Goal: Information Seeking & Learning: Learn about a topic

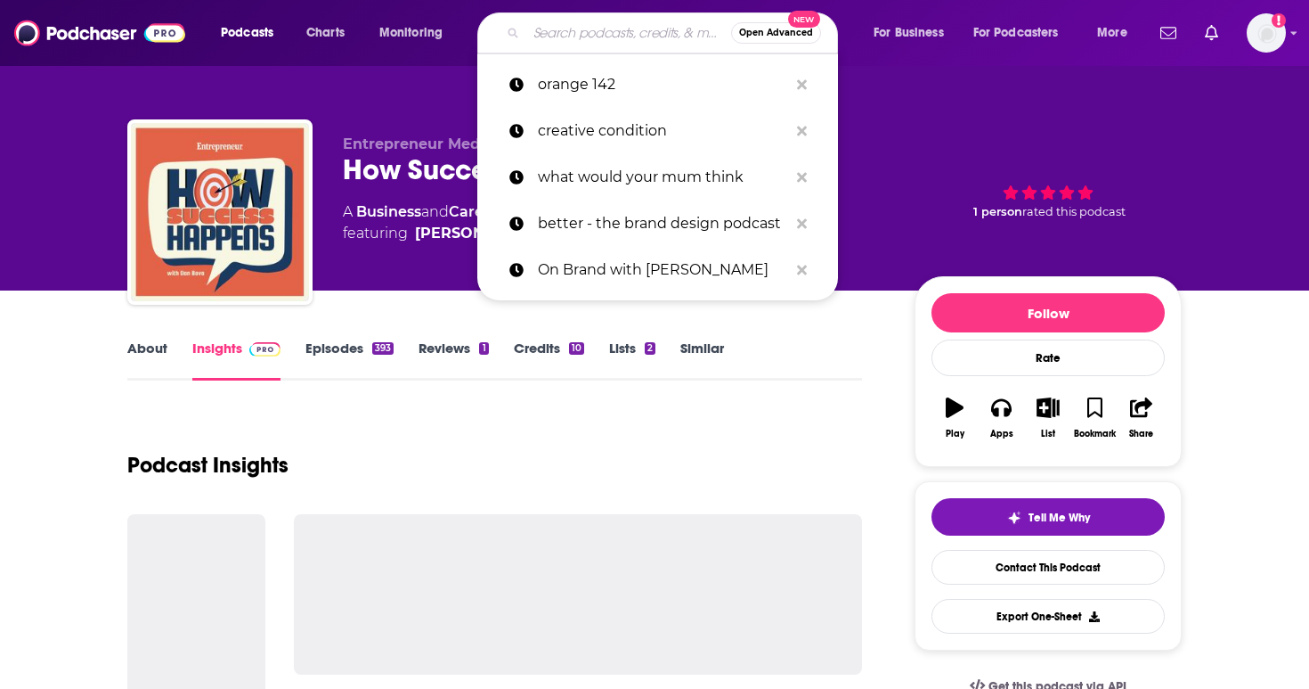
click at [618, 28] on input "Search podcasts, credits, & more..." at bounding box center [628, 33] width 205 height 29
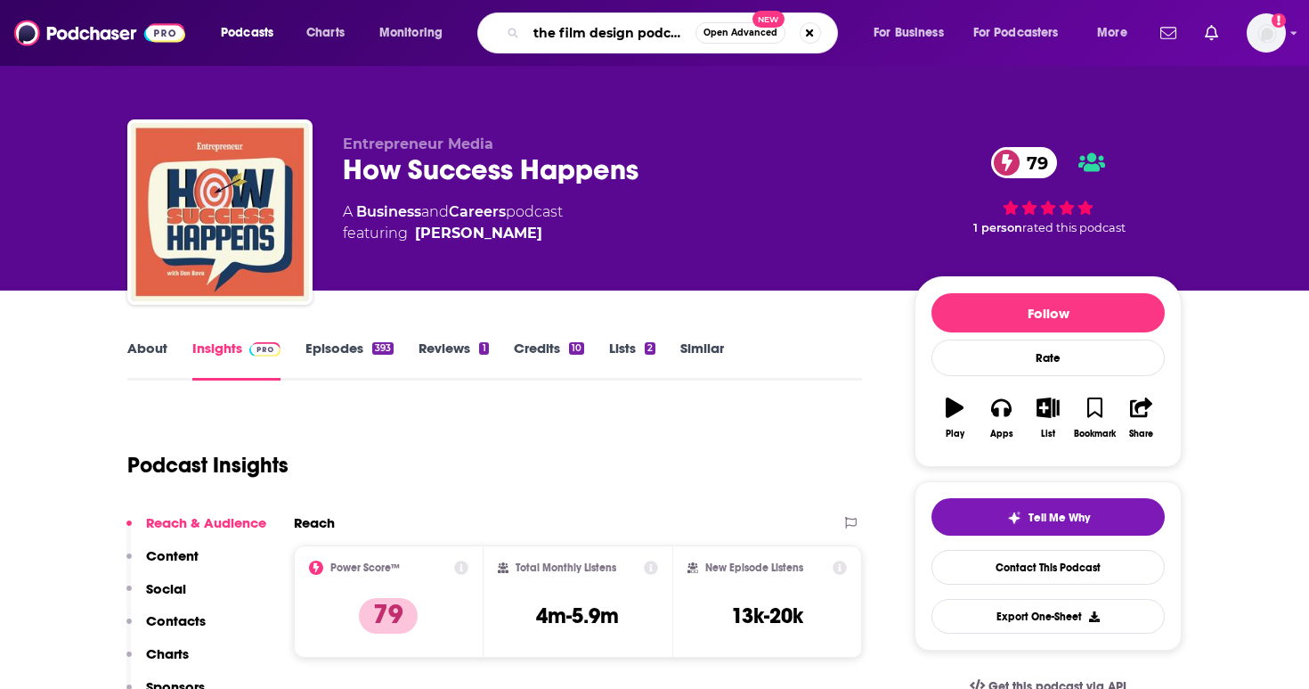
scroll to position [0, 4]
type input "the film design podcas"
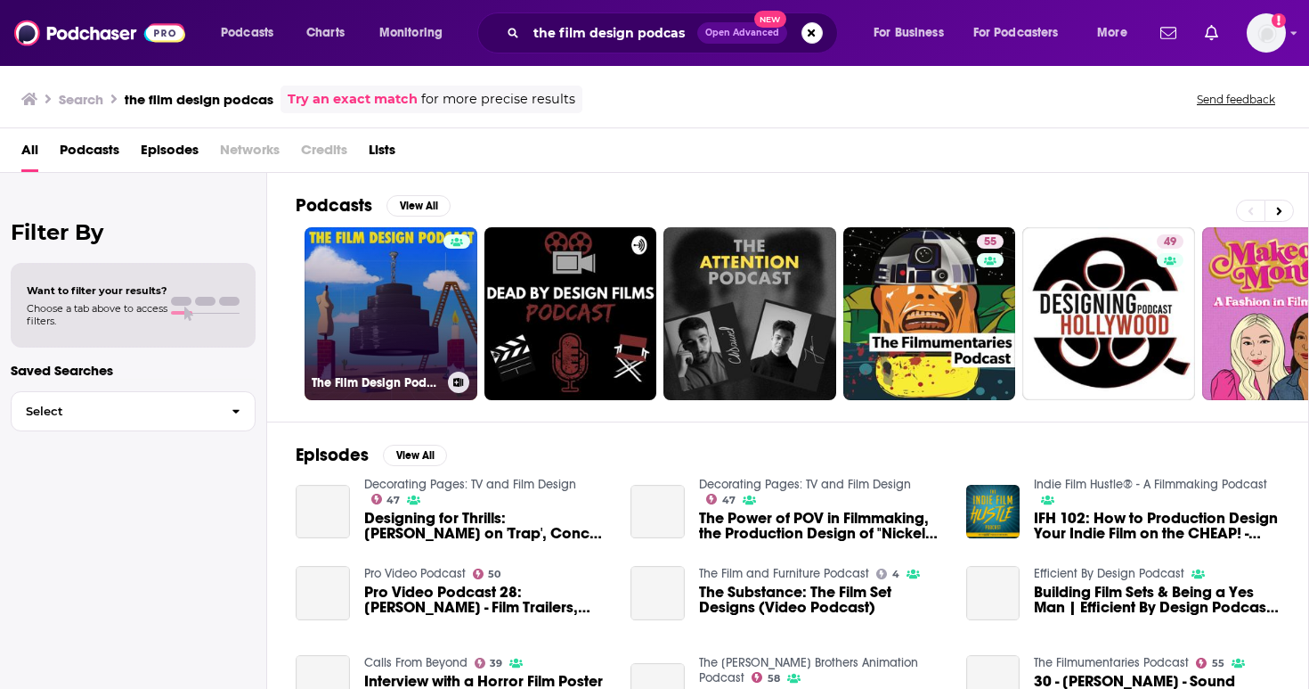
click at [420, 322] on link "The Film Design Podcast" at bounding box center [391, 313] width 173 height 173
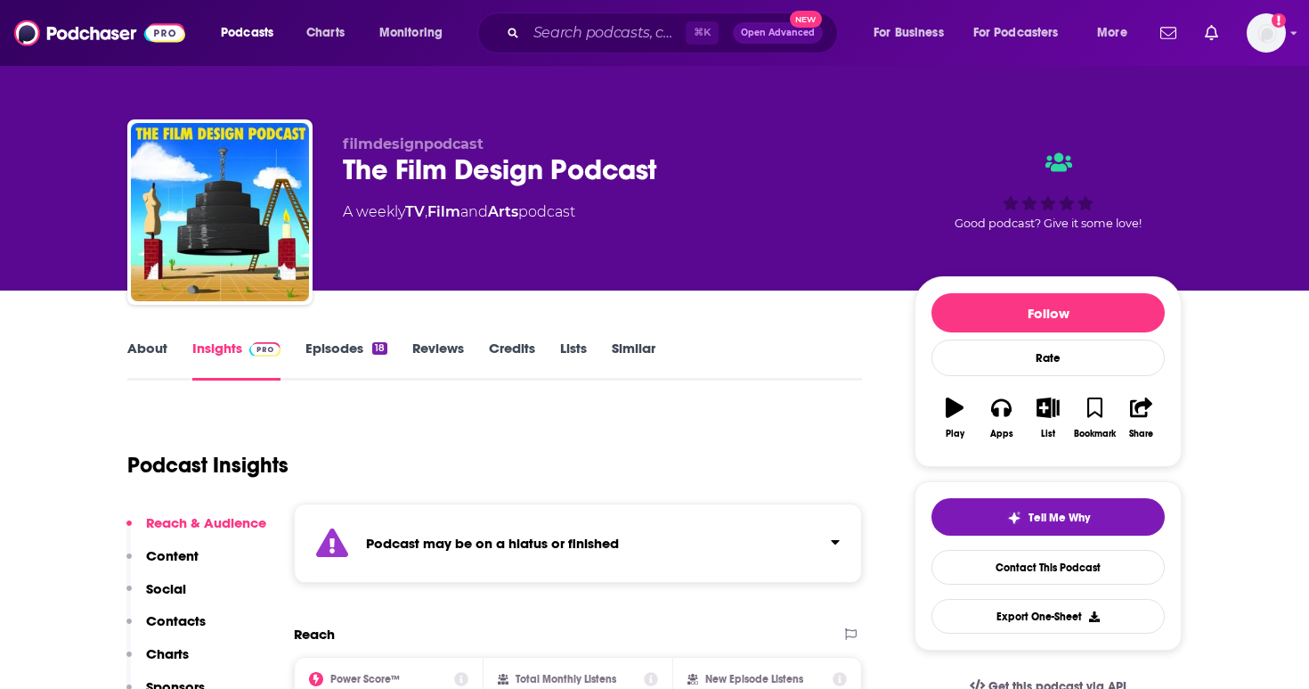
click at [363, 369] on link "Episodes 18" at bounding box center [347, 359] width 82 height 41
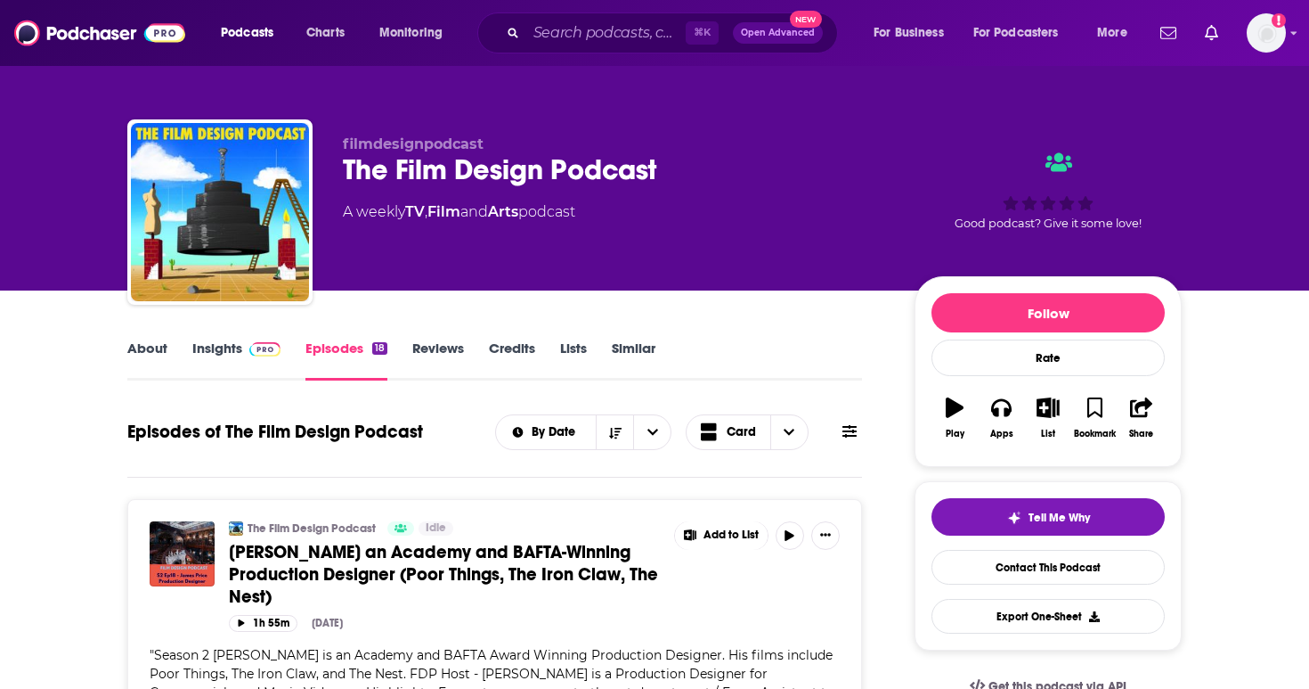
scroll to position [20, 0]
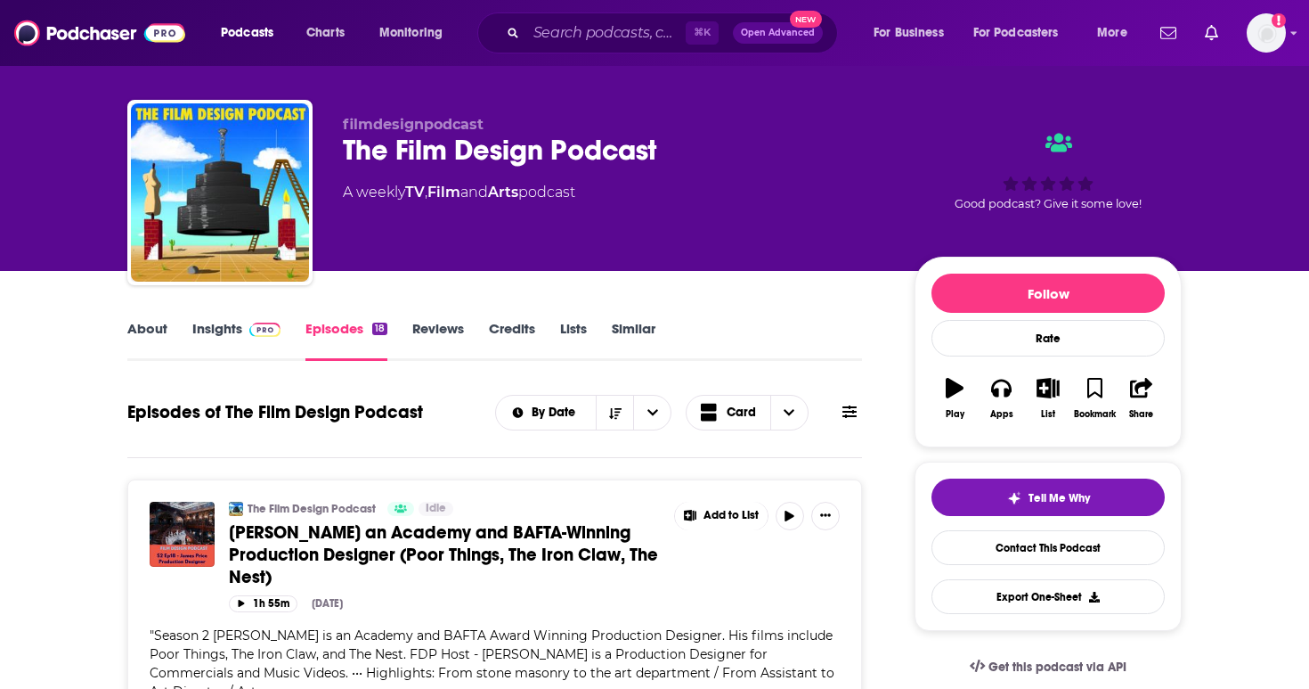
click at [210, 345] on link "Insights" at bounding box center [236, 340] width 88 height 41
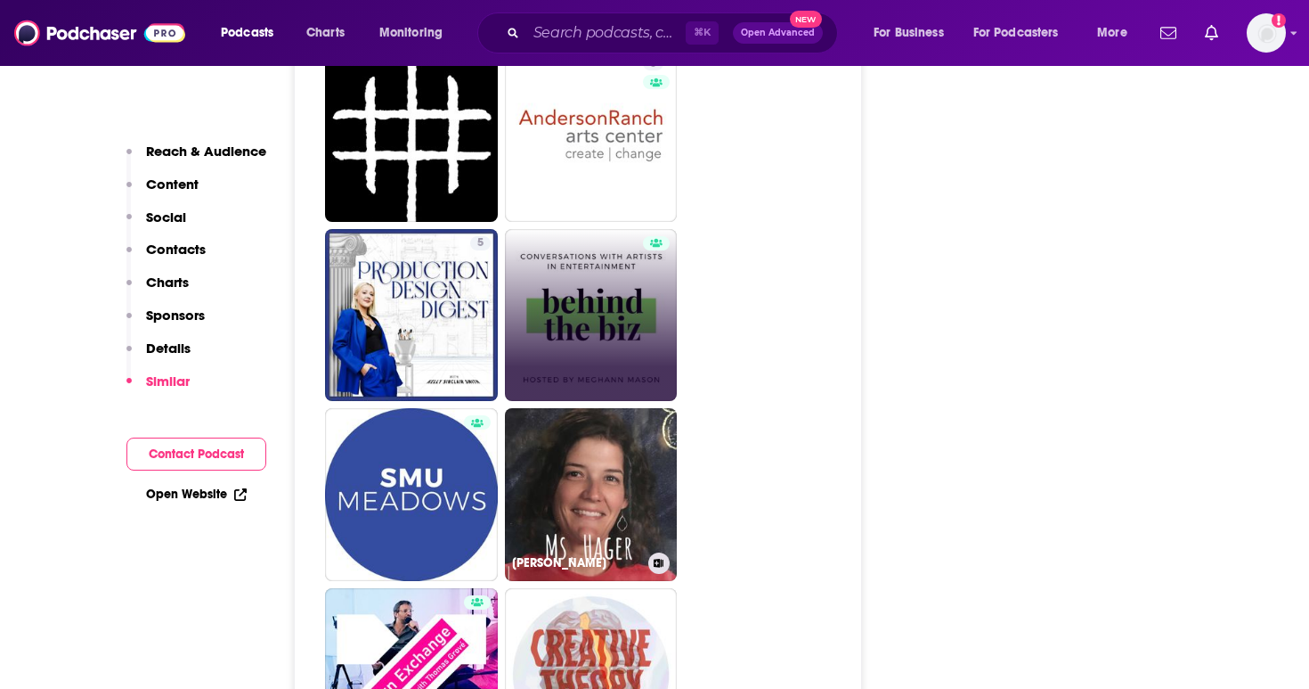
scroll to position [4088, 0]
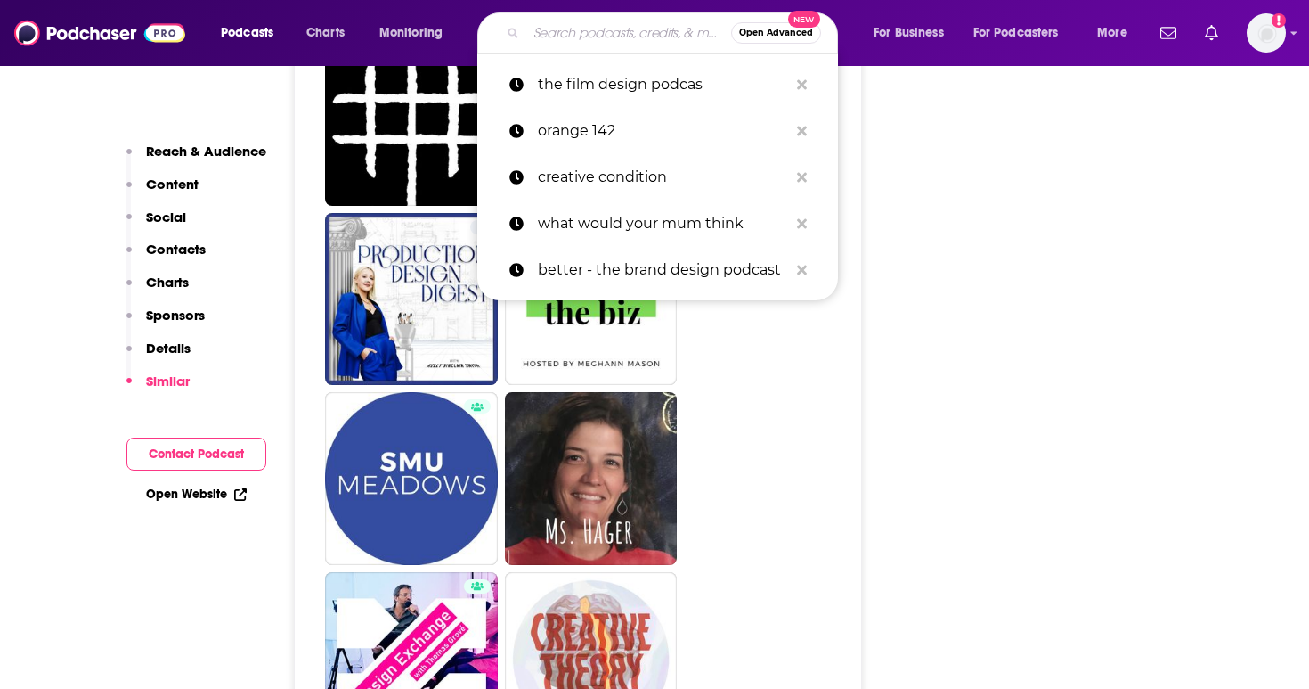
click at [612, 25] on input "Search podcasts, credits, & more..." at bounding box center [628, 33] width 205 height 29
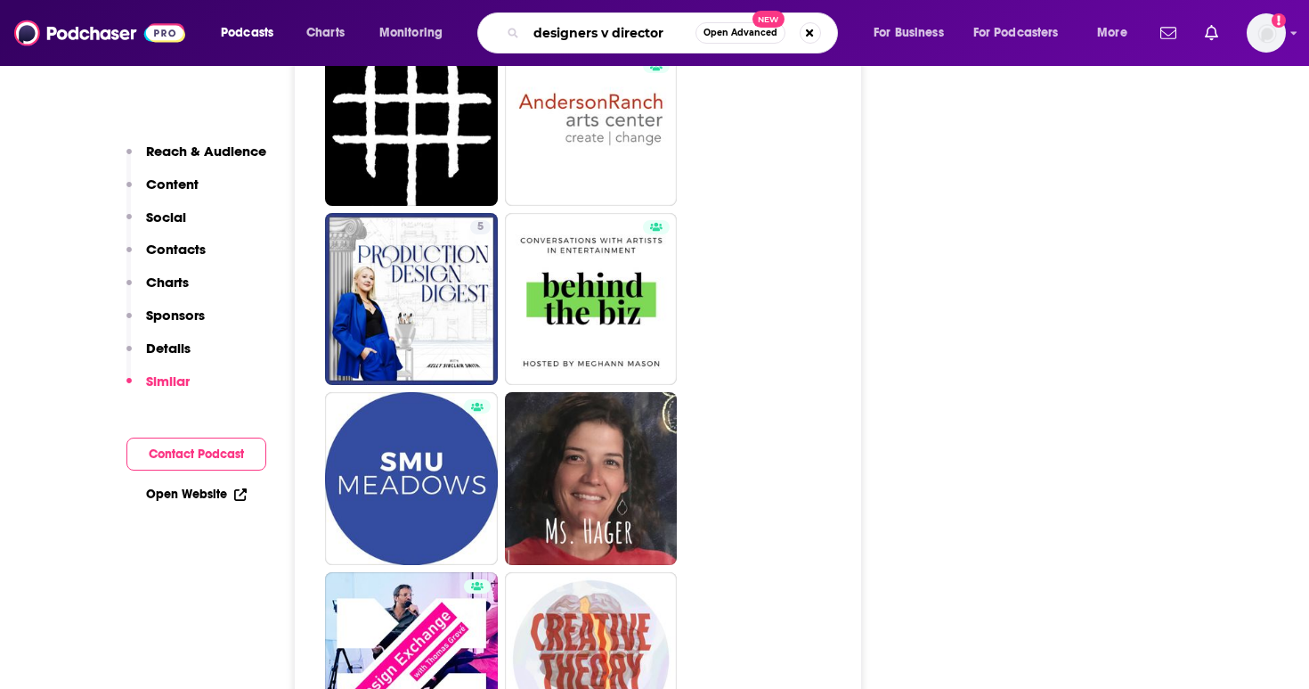
type input "designers v directors"
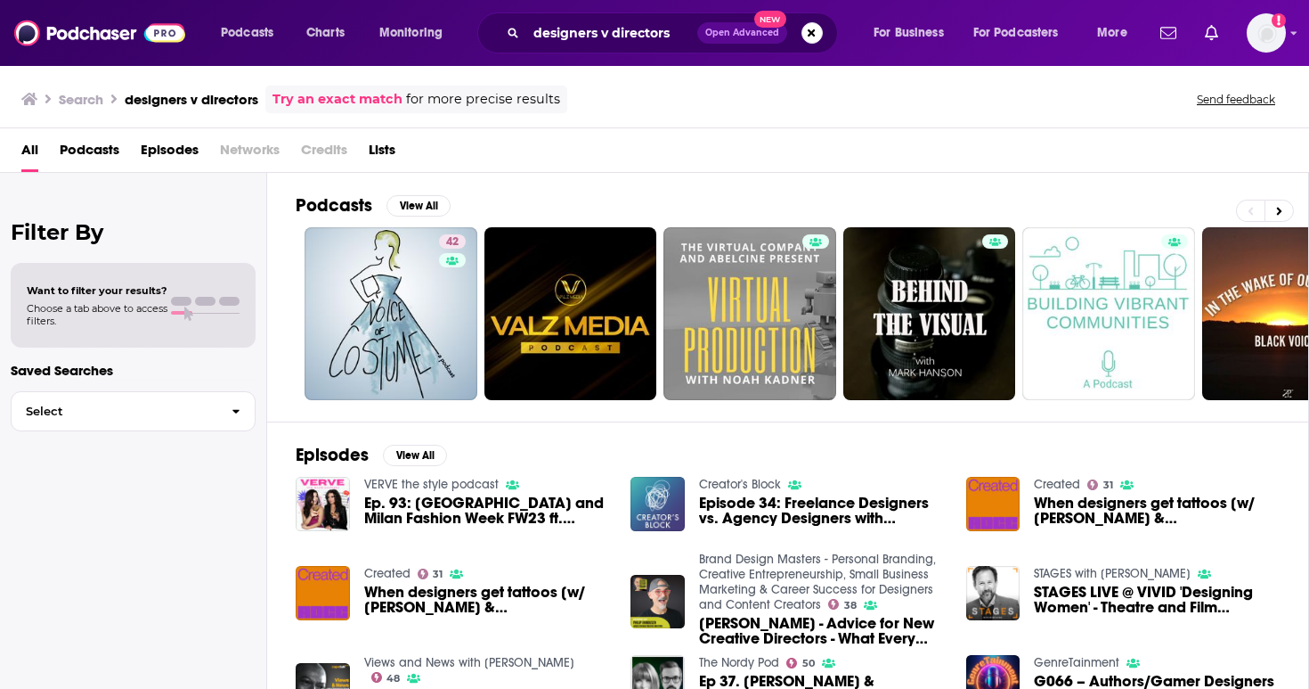
click at [816, 122] on div "Search designers v directors Try an exact match for more precise results Send f…" at bounding box center [654, 96] width 1309 height 64
click at [808, 37] on button "Search podcasts, credits, & more..." at bounding box center [812, 32] width 21 height 21
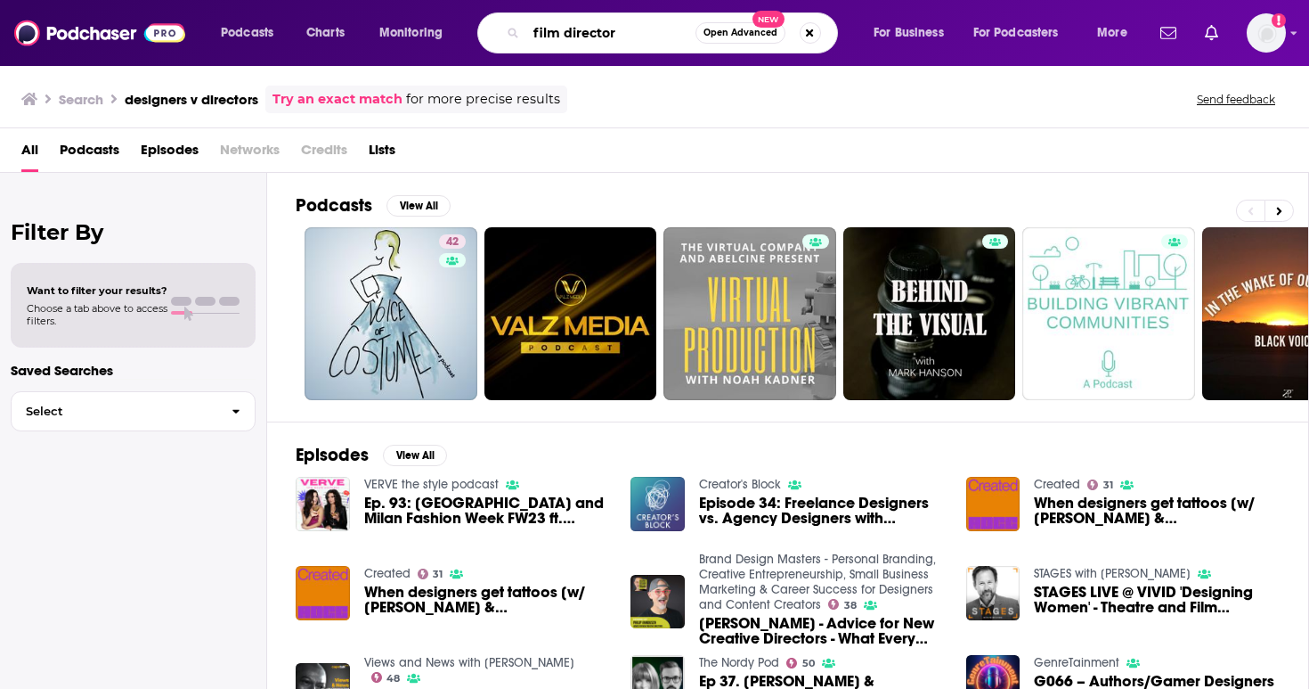
type input "film director"
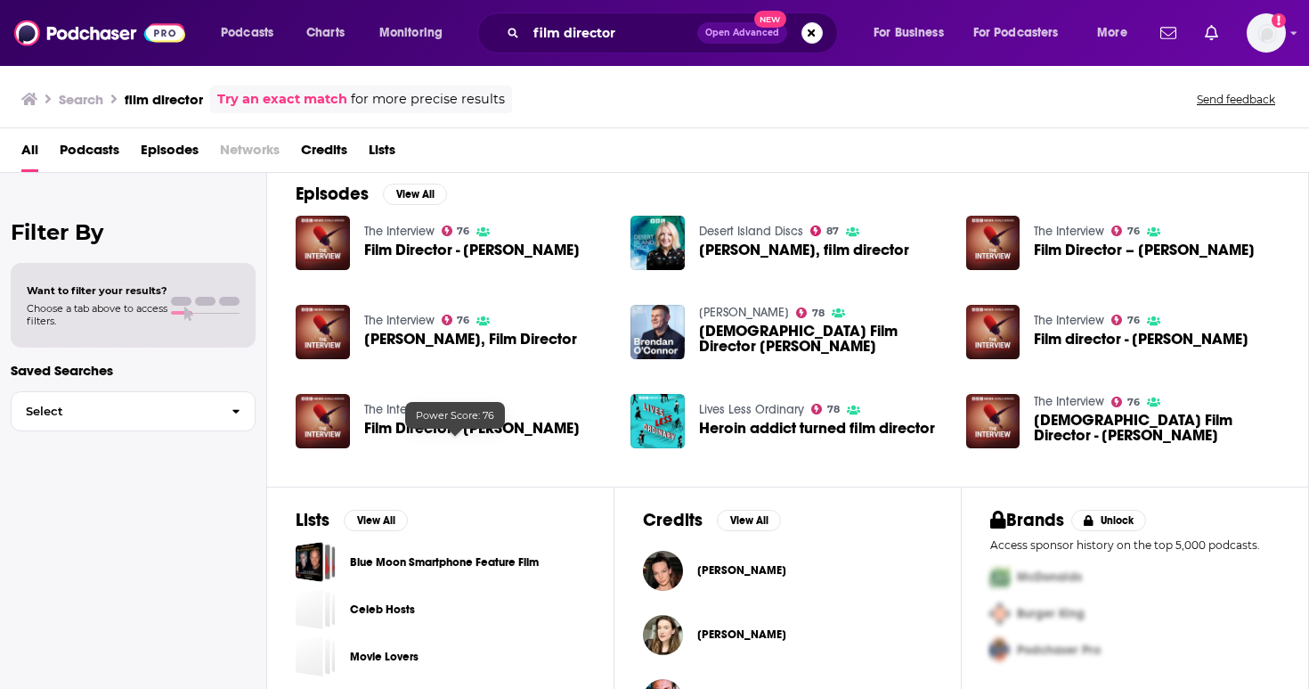
scroll to position [262, 0]
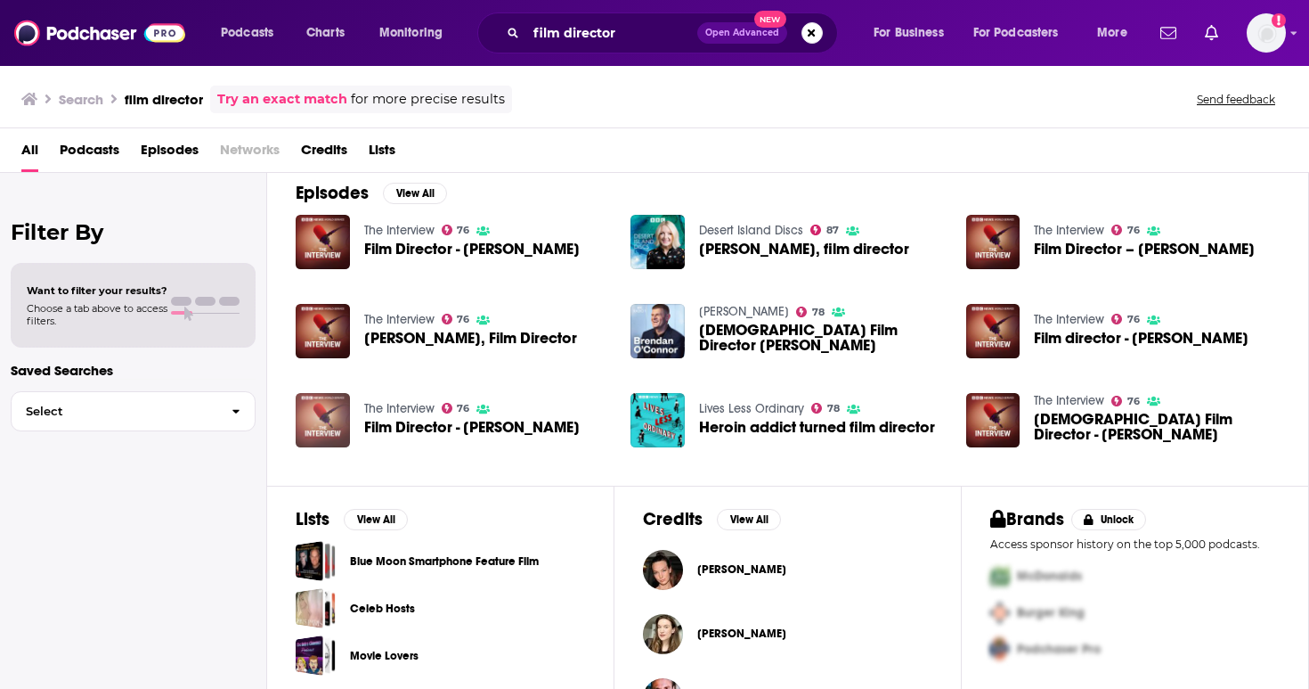
click at [344, 425] on img "Film Director - Barbet Schroeder" at bounding box center [323, 420] width 54 height 54
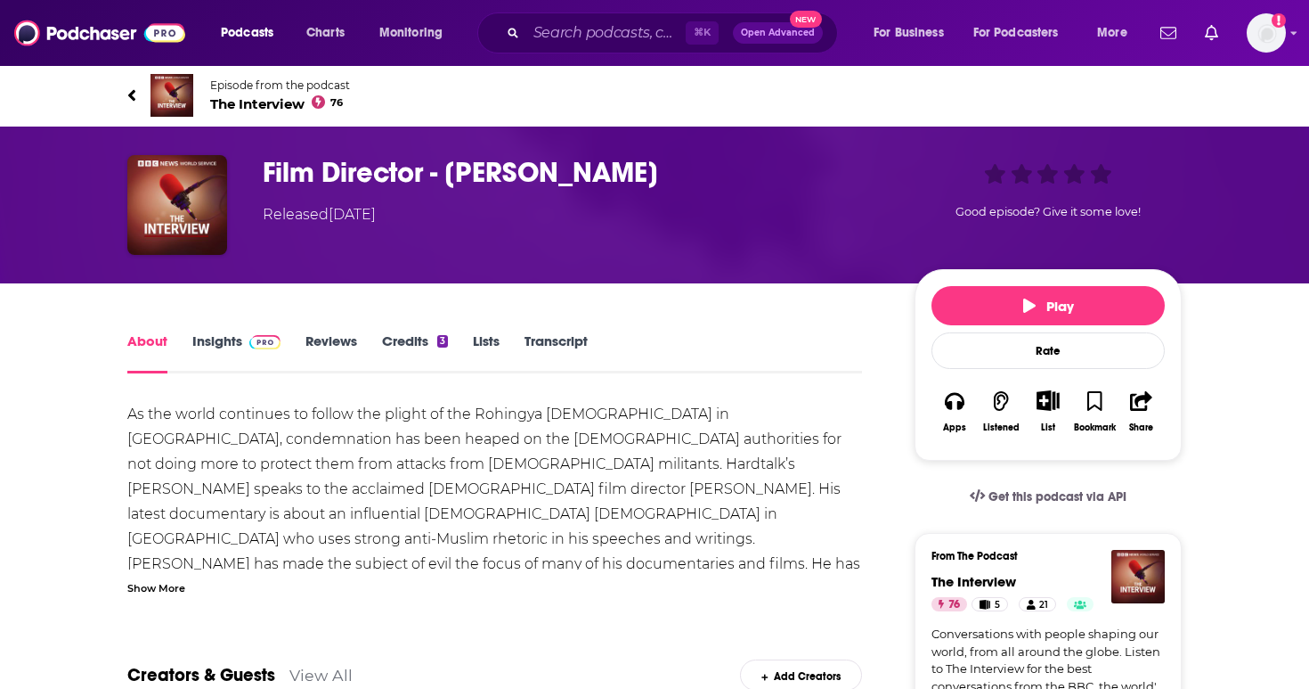
click at [143, 101] on link "Episode from the podcast The Interview 76" at bounding box center [654, 95] width 1055 height 43
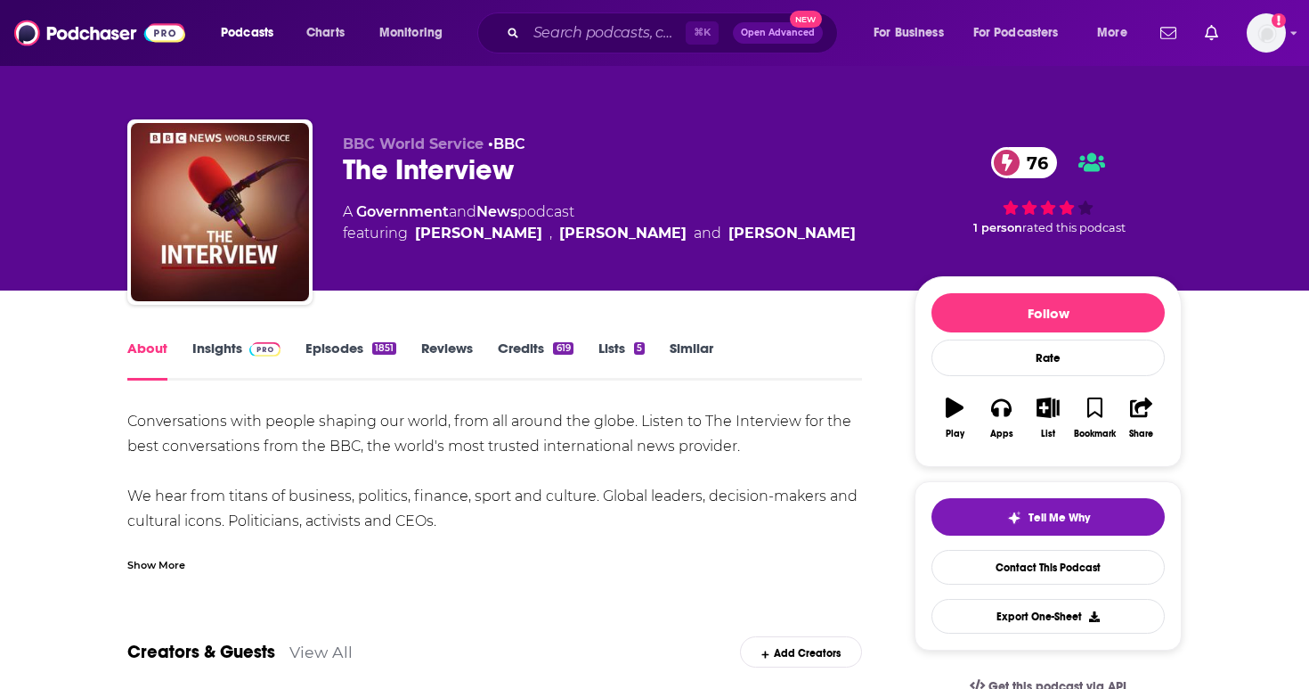
click at [380, 354] on div "1851" at bounding box center [384, 348] width 24 height 12
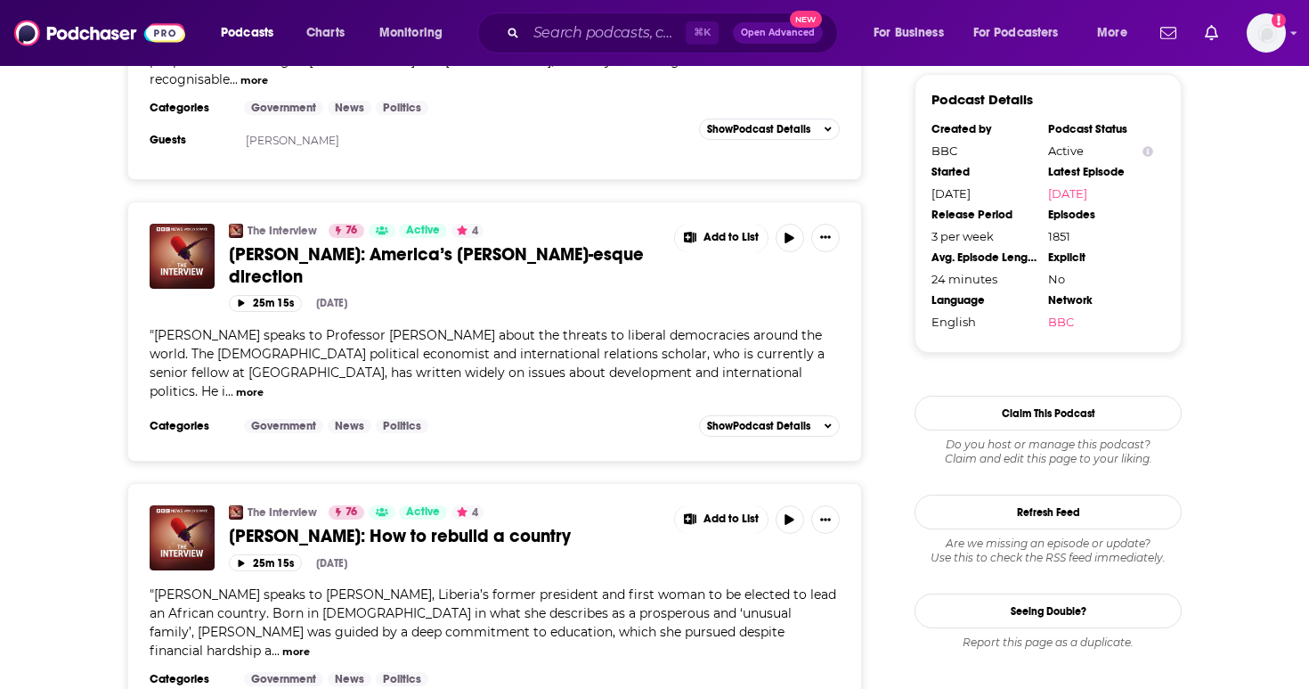
scroll to position [1807, 0]
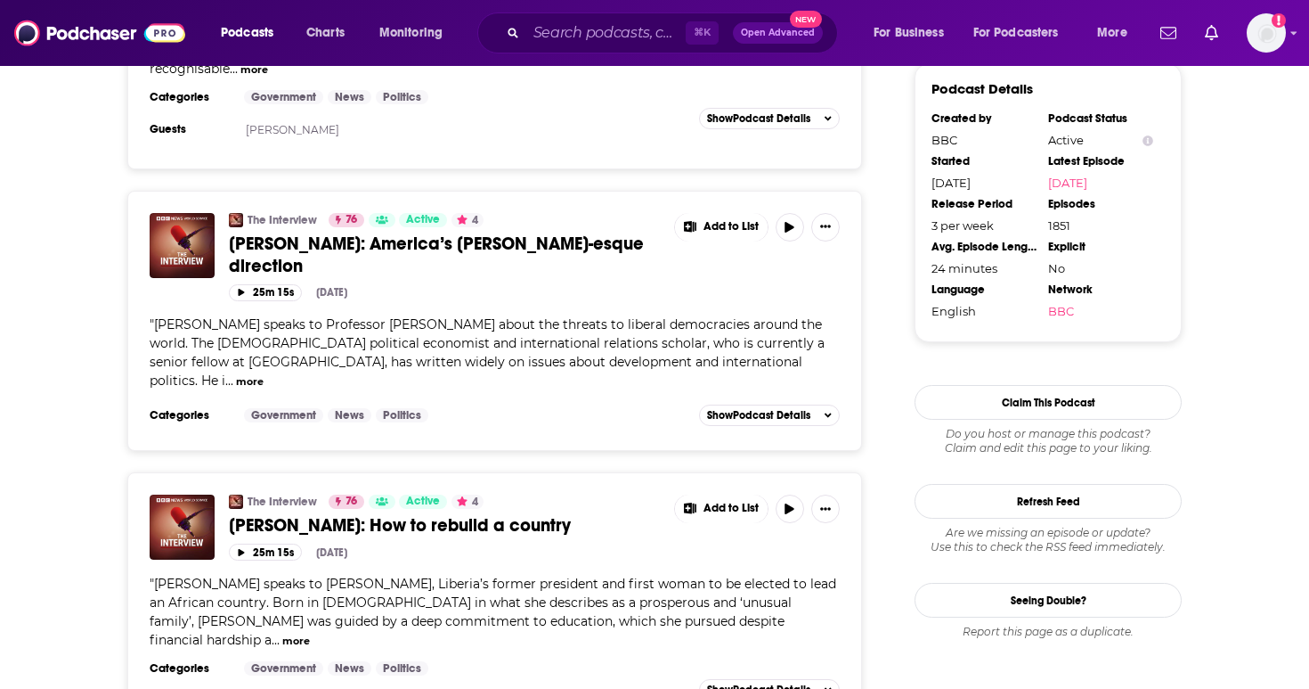
click at [17, 3] on div "Podcasts Charts Monitoring ⌘ K Open Advanced New For Business For Podcasters Mo…" at bounding box center [654, 33] width 1309 height 66
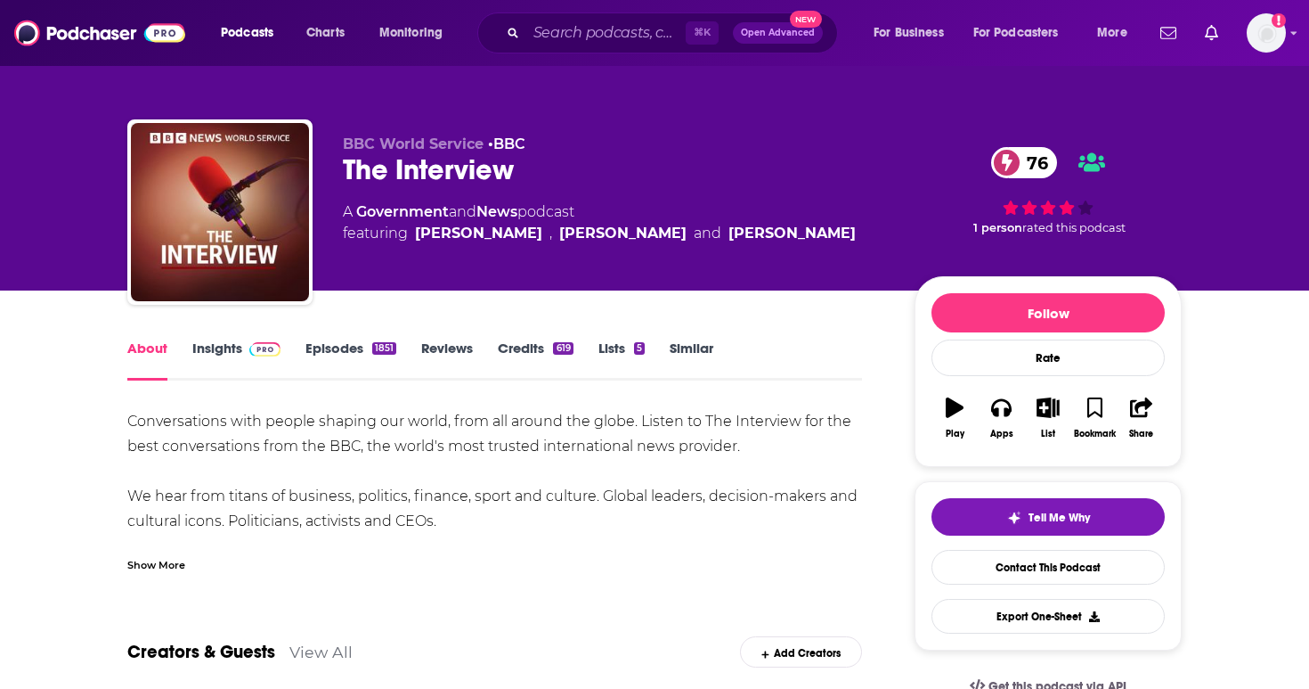
click at [22, 0] on div "Podcasts Charts Monitoring ⌘ K Open Advanced New For Business For Podcasters Mo…" at bounding box center [654, 33] width 1309 height 66
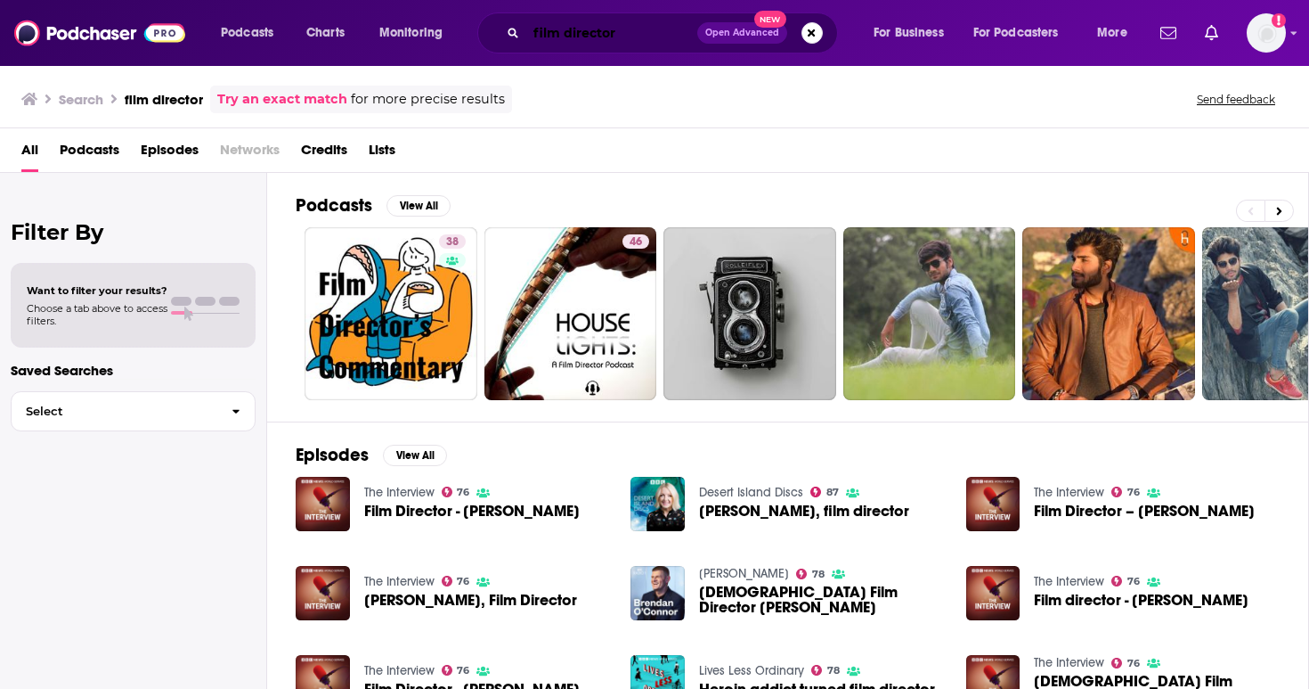
click at [643, 31] on input "film director" at bounding box center [611, 33] width 171 height 29
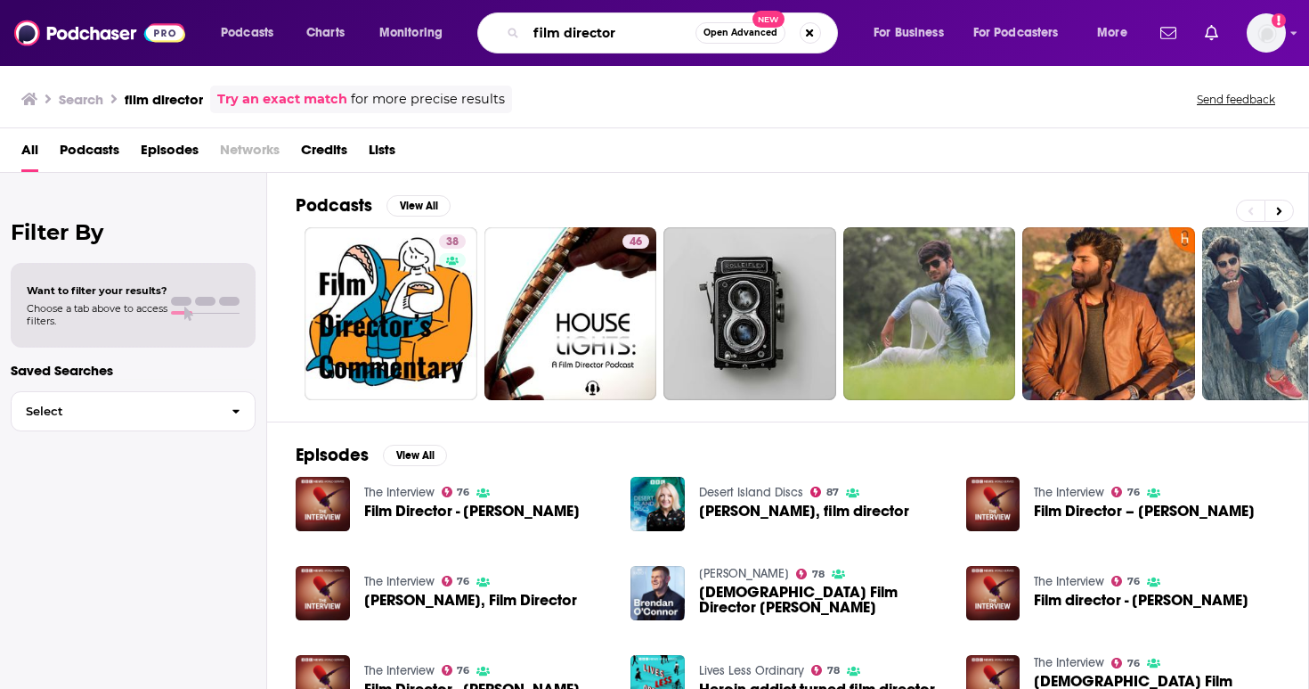
click at [643, 31] on input "film director" at bounding box center [610, 33] width 169 height 29
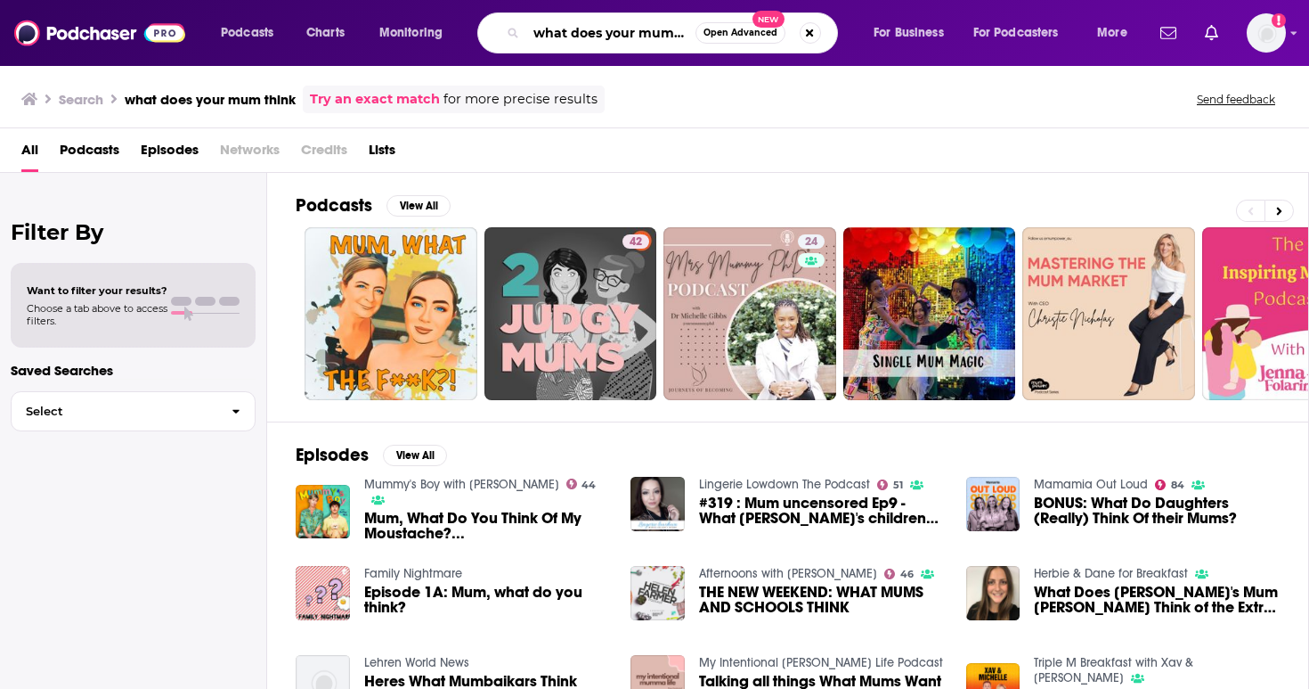
click at [638, 20] on input "what does your mum think" at bounding box center [610, 33] width 169 height 29
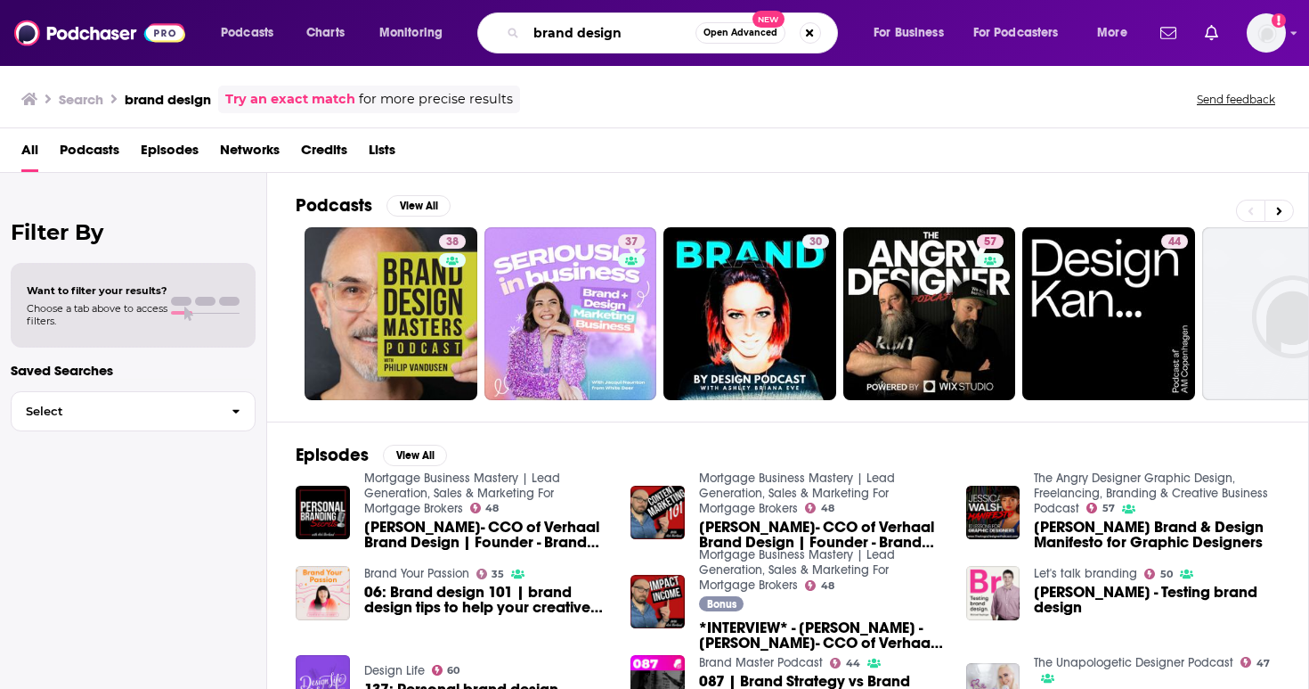
click at [657, 45] on input "brand design" at bounding box center [610, 33] width 169 height 29
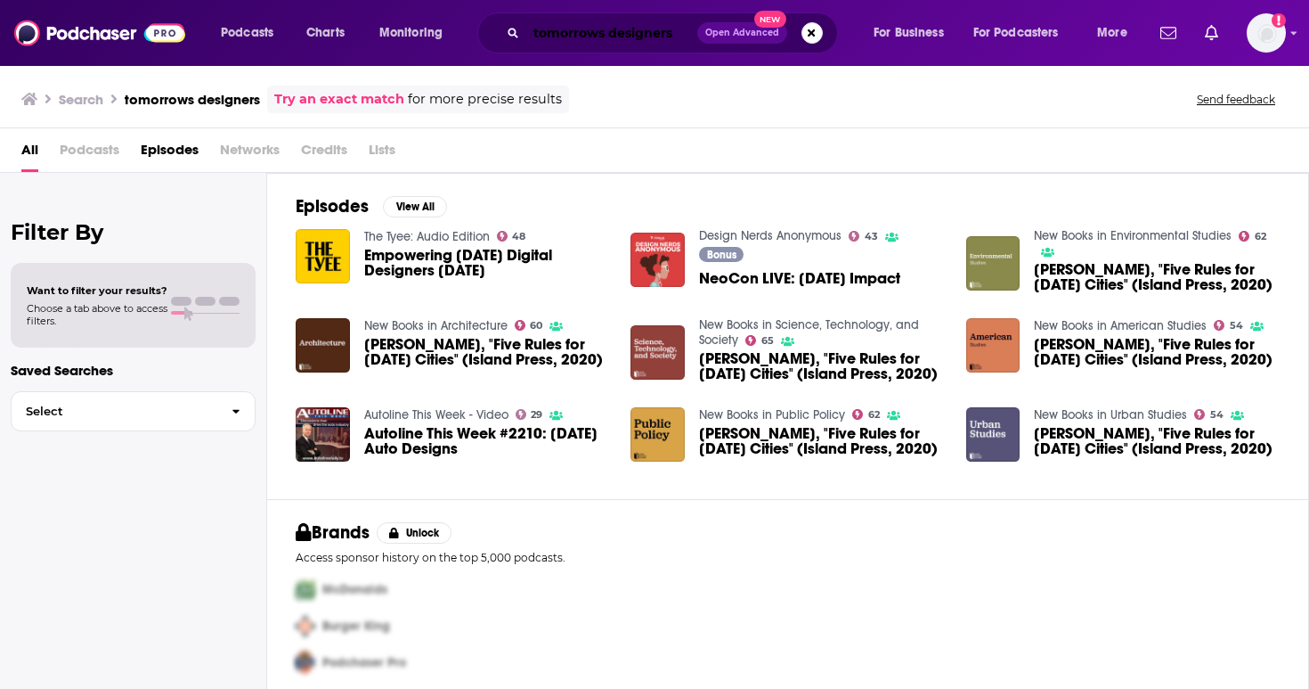
click at [677, 36] on input "tomorrows designers" at bounding box center [611, 33] width 171 height 29
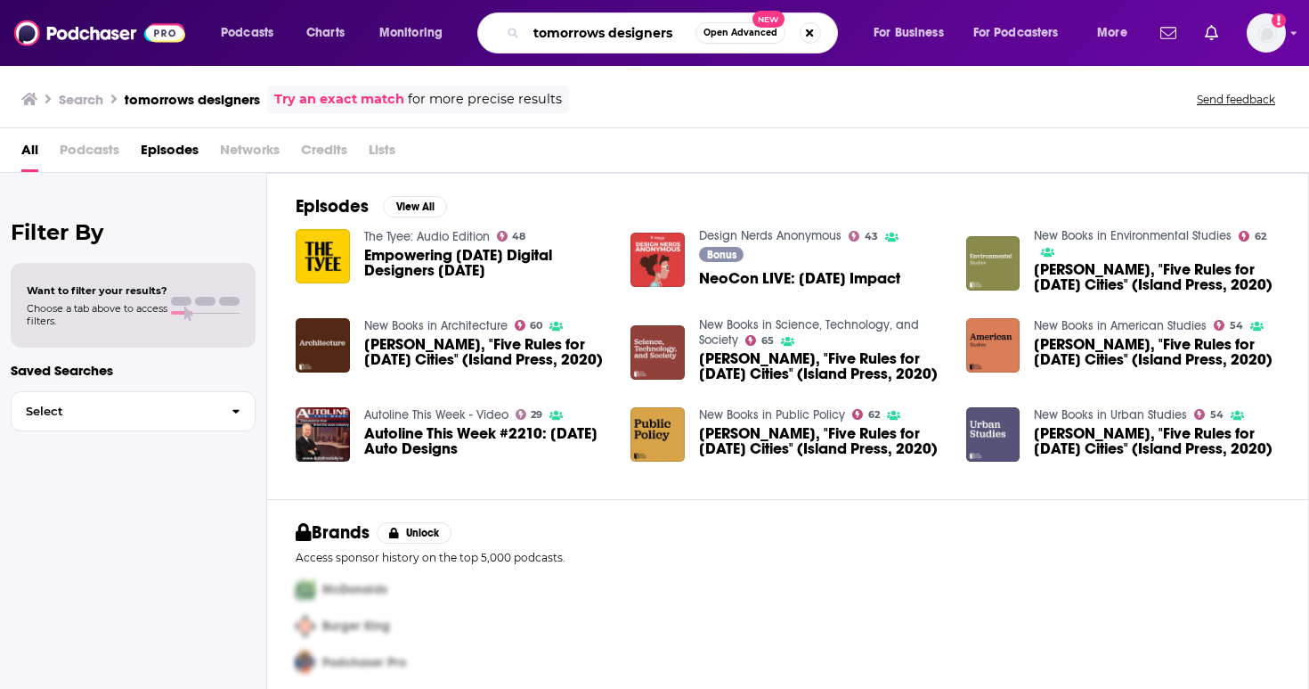
click at [677, 36] on input "tomorrows designers" at bounding box center [610, 33] width 169 height 29
type input "never not creative"
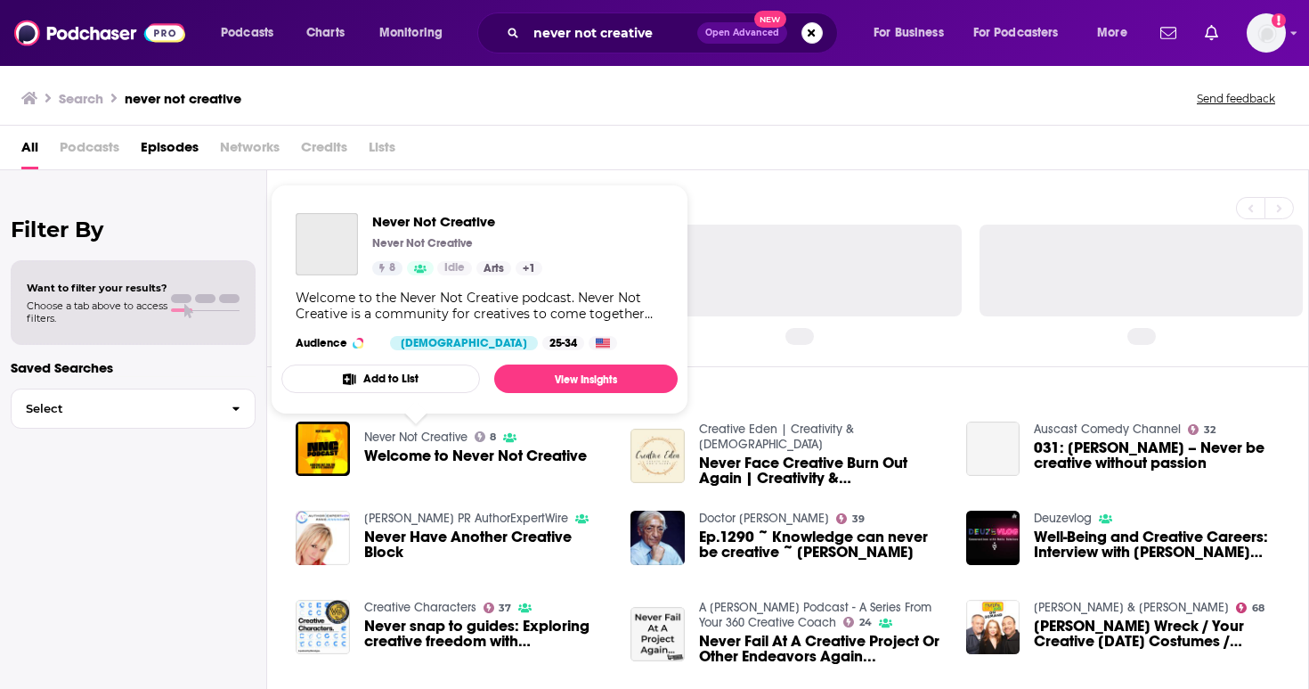
click at [450, 441] on link "Never Not Creative" at bounding box center [415, 436] width 103 height 15
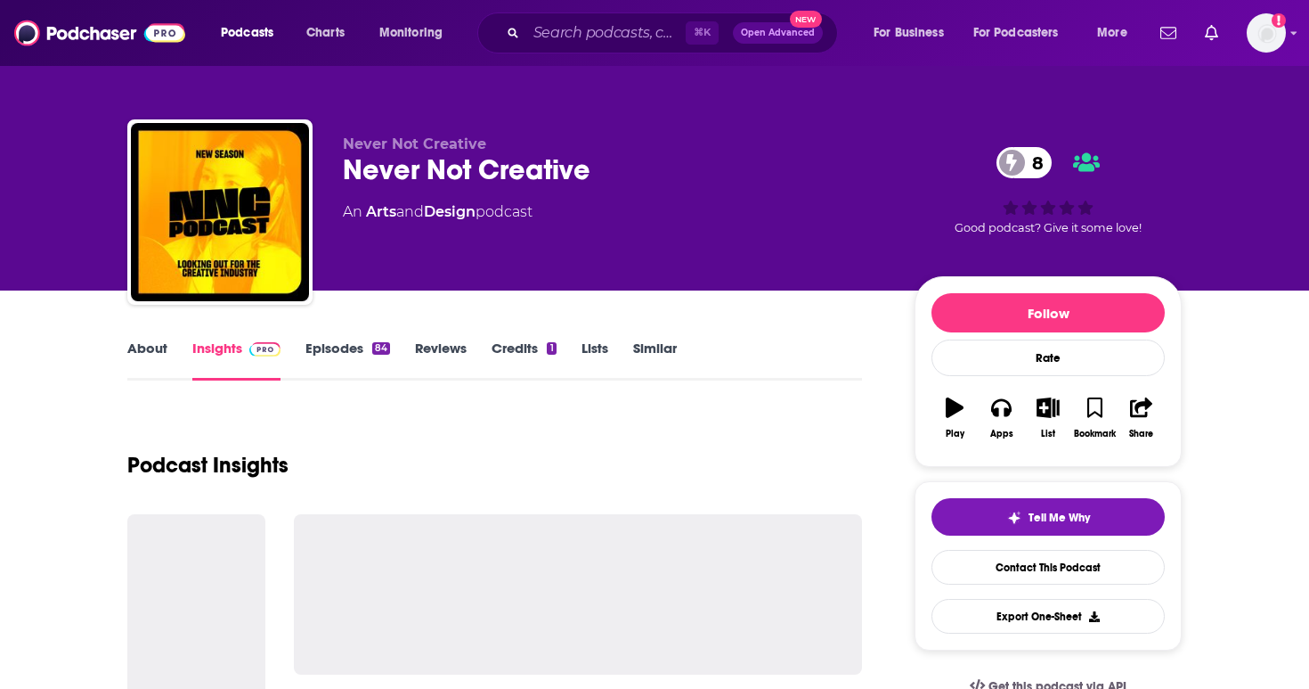
click at [346, 362] on link "Episodes 84" at bounding box center [348, 359] width 85 height 41
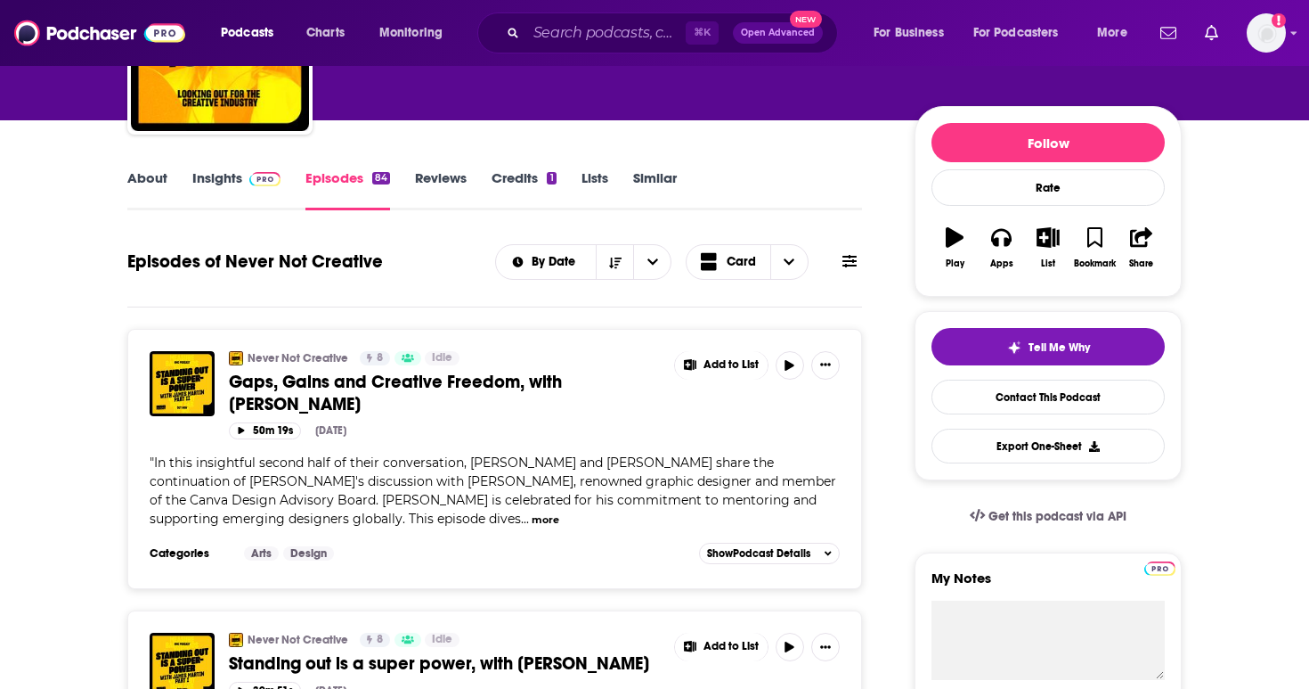
scroll to position [158, 0]
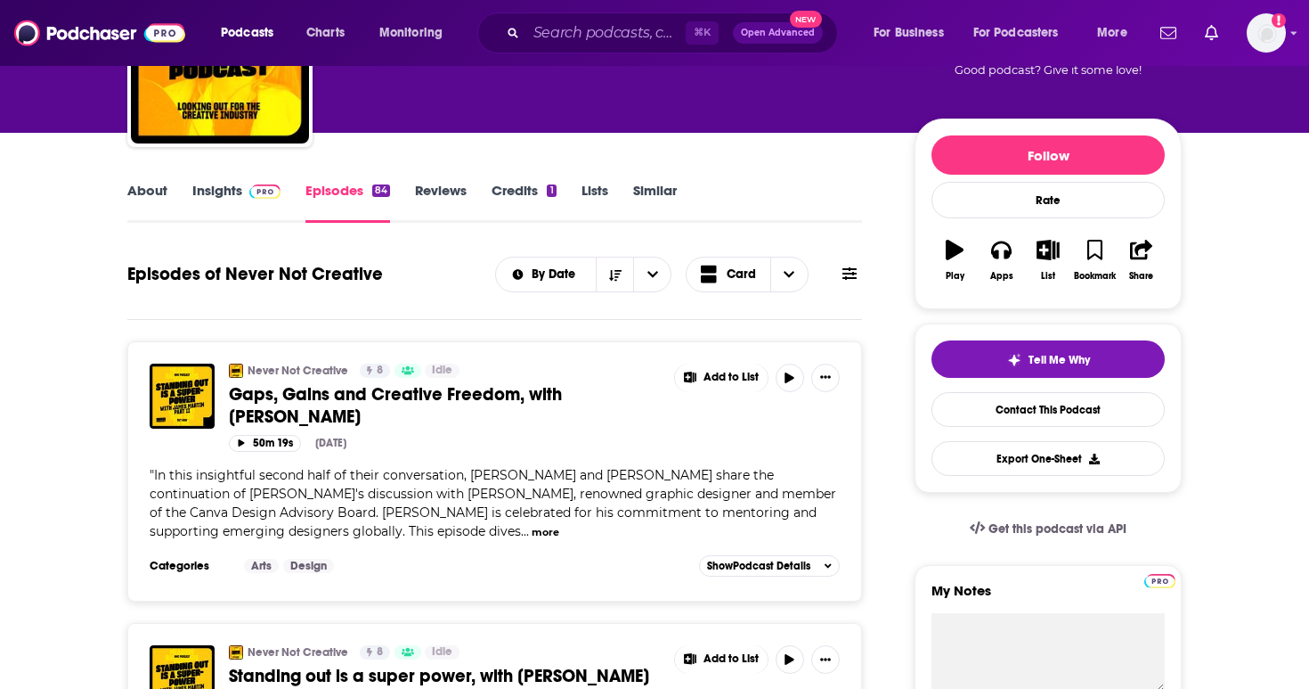
click at [141, 186] on link "About" at bounding box center [147, 202] width 40 height 41
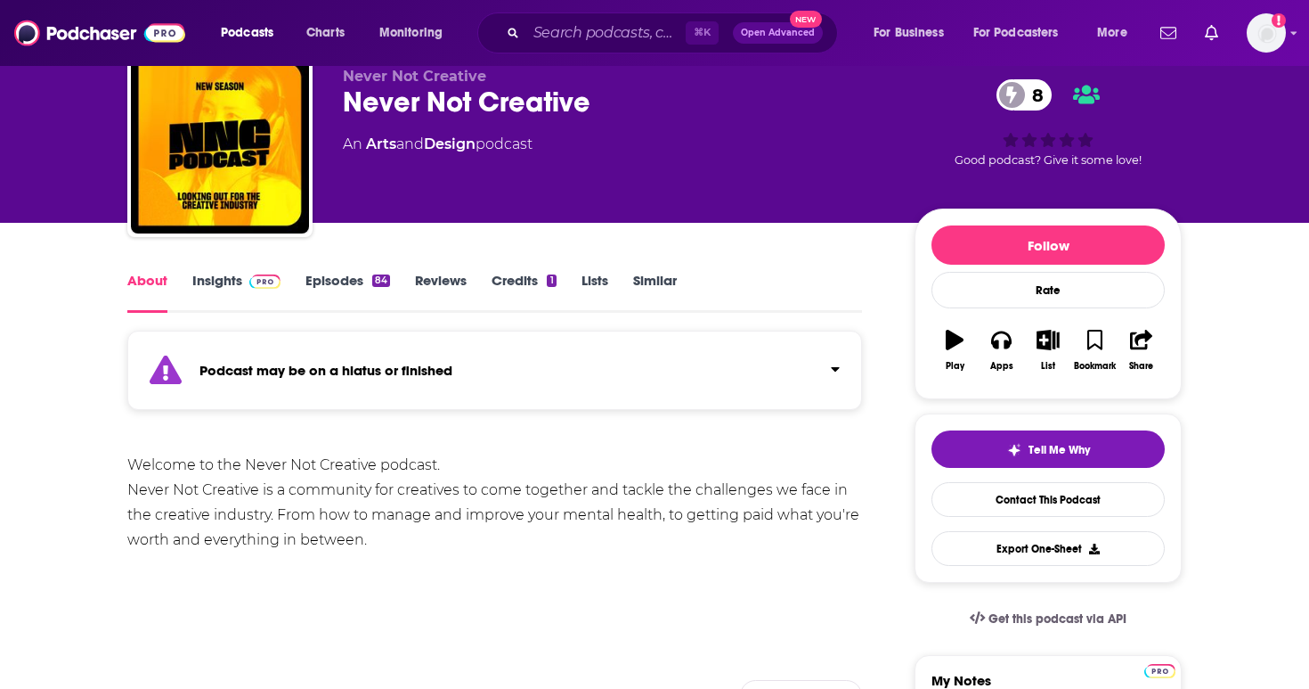
scroll to position [71, 0]
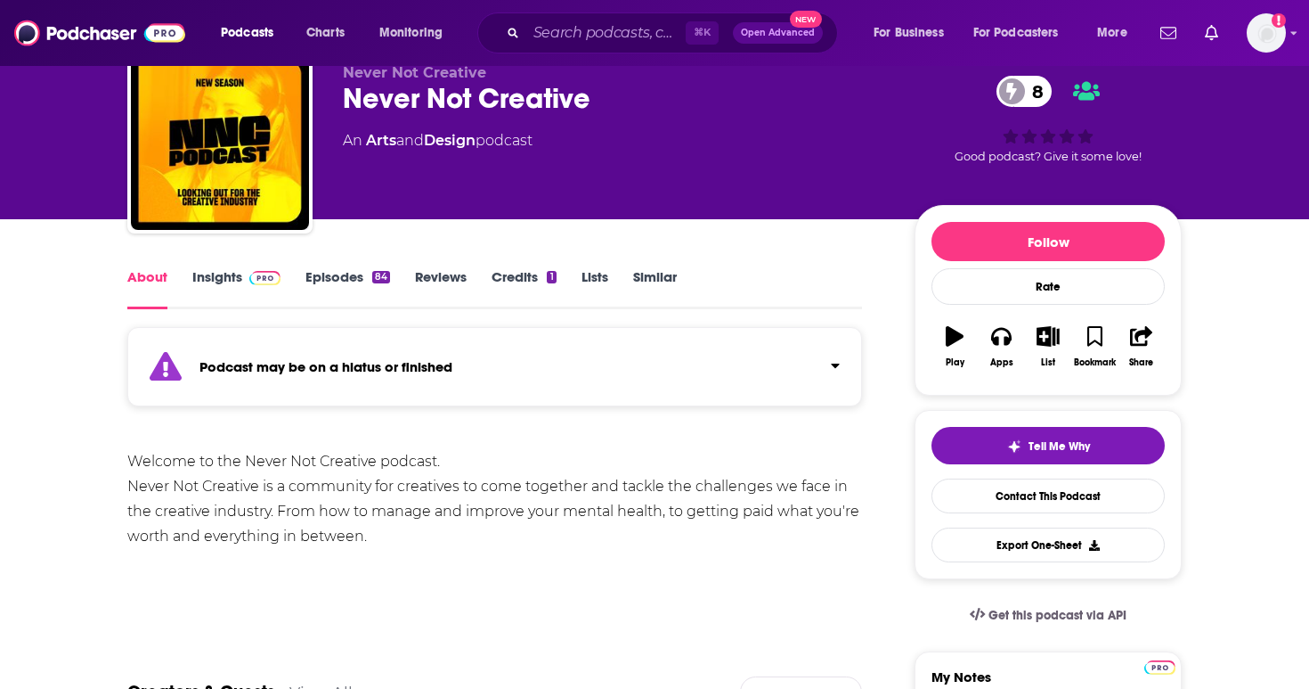
click at [343, 292] on link "Episodes 84" at bounding box center [348, 288] width 85 height 41
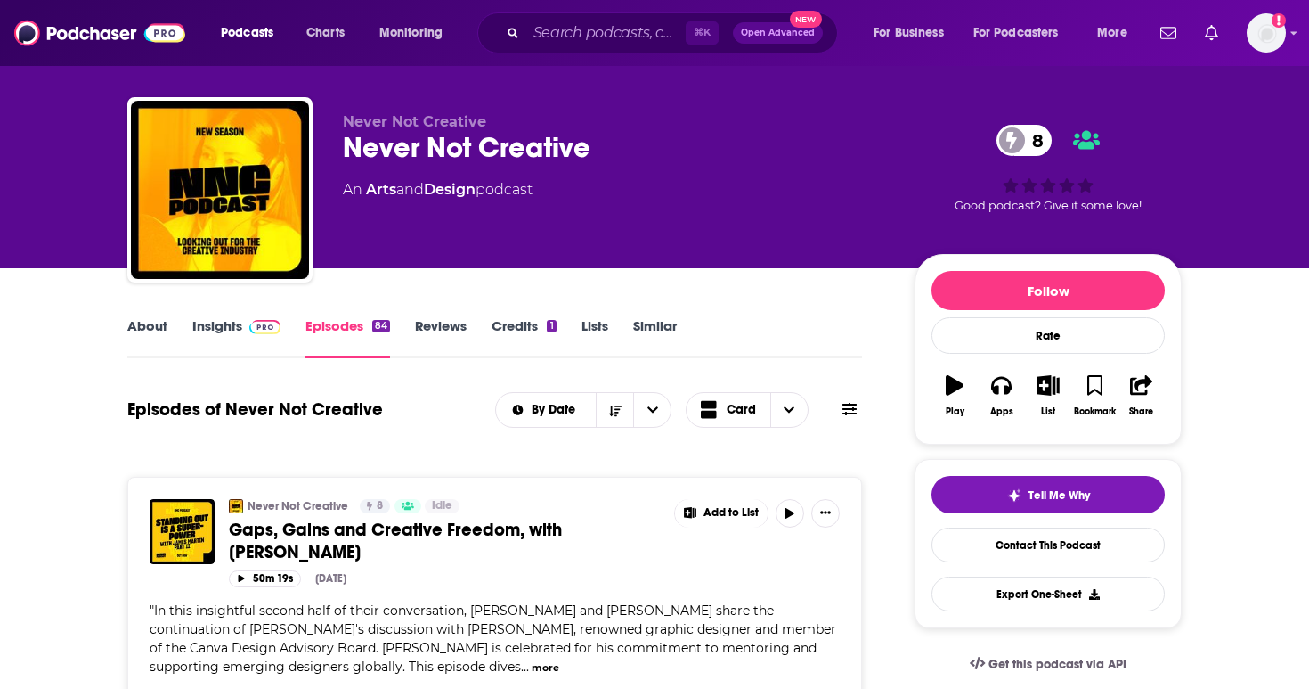
scroll to position [20, 0]
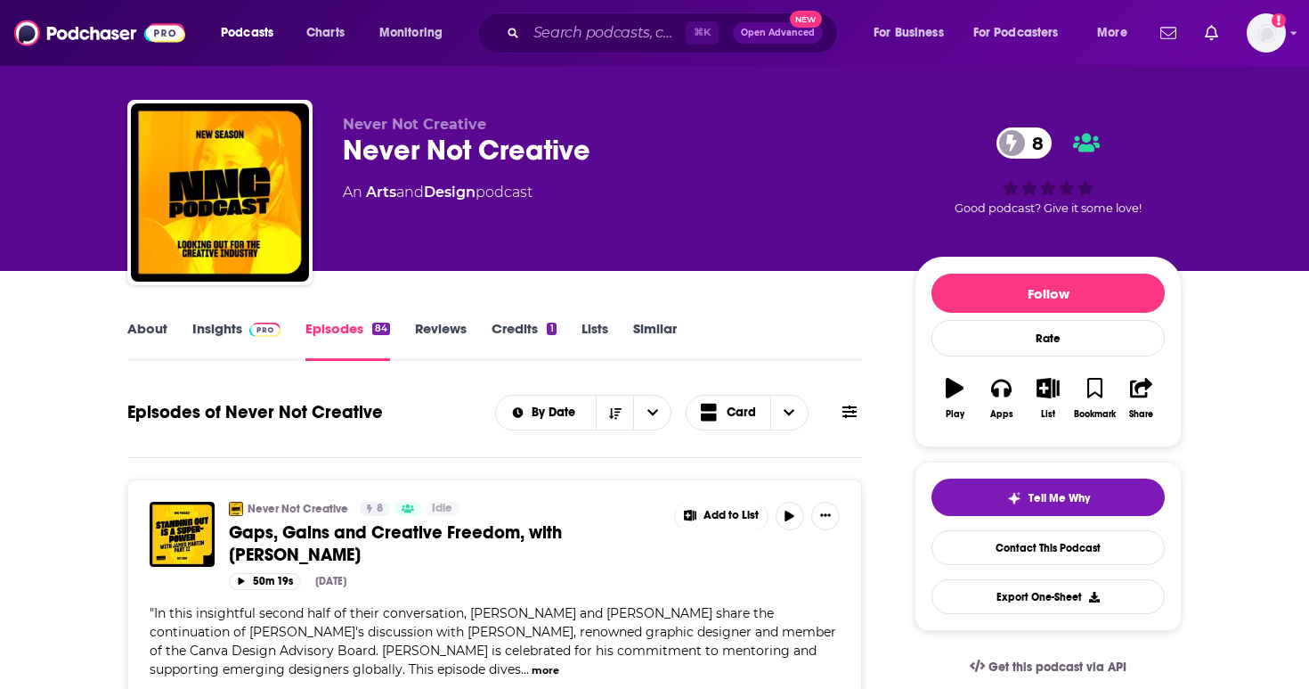
click at [208, 331] on link "Insights" at bounding box center [236, 340] width 88 height 41
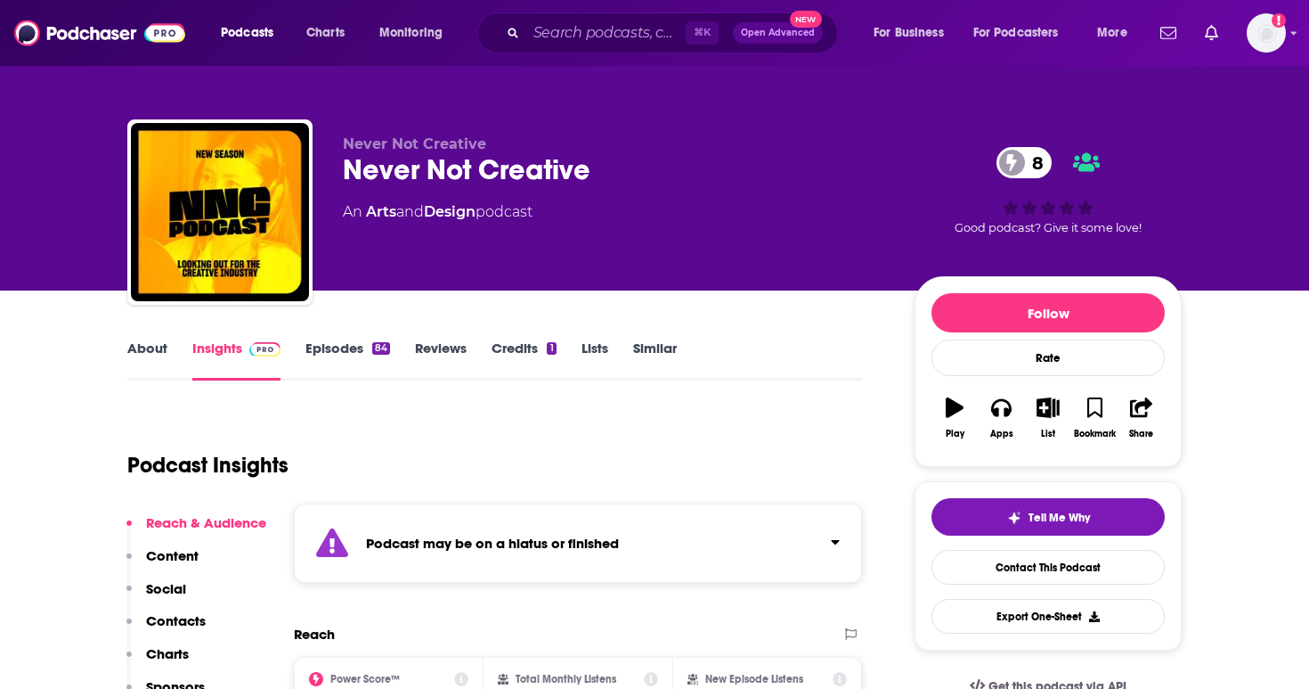
scroll to position [159, 0]
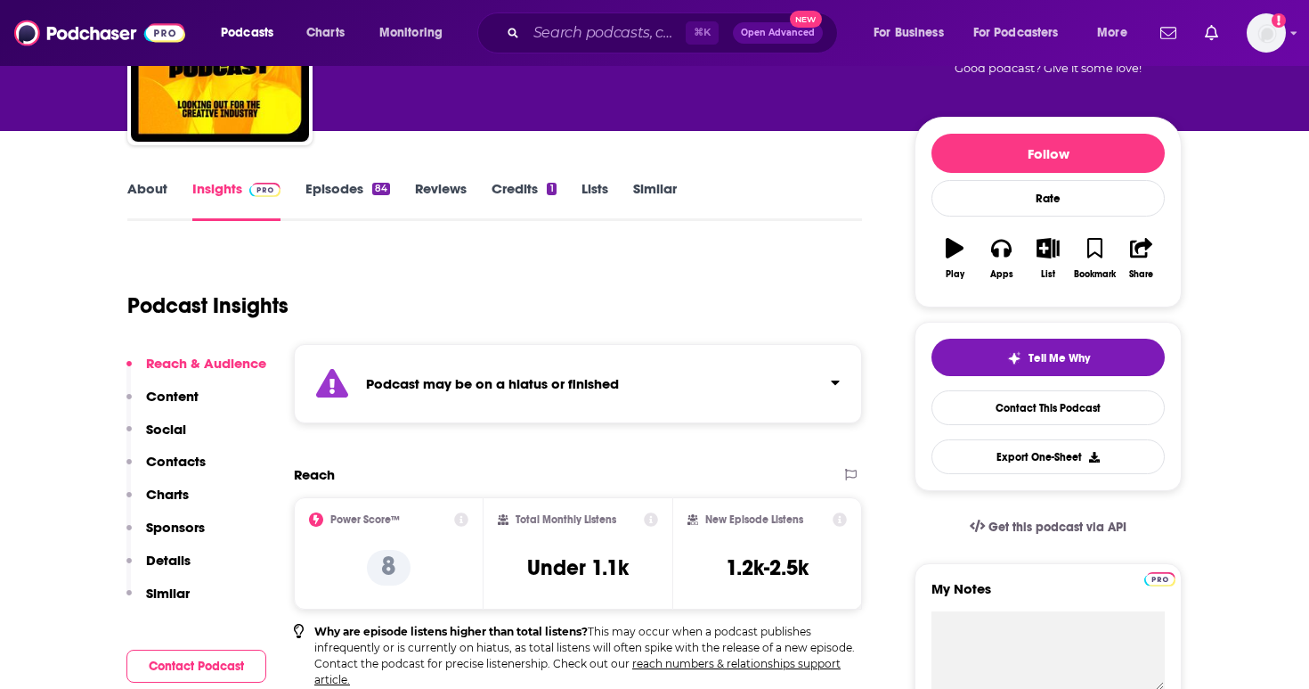
click at [151, 199] on link "About" at bounding box center [147, 200] width 40 height 41
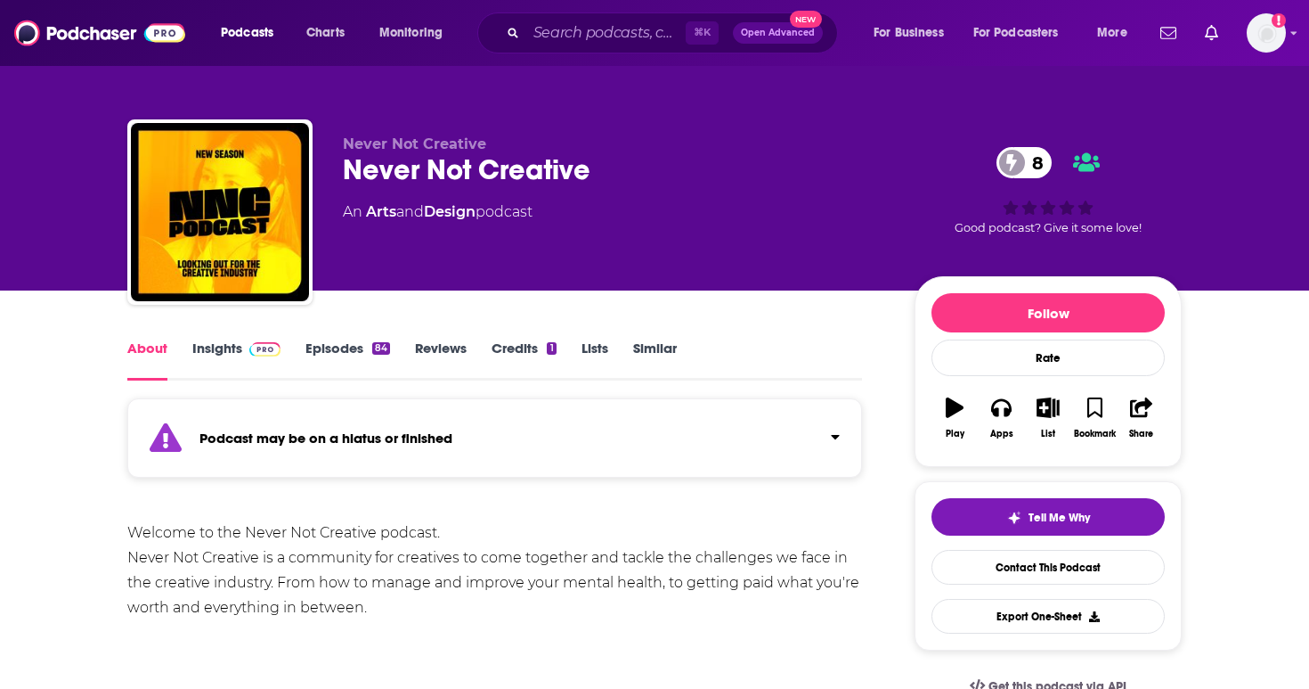
click at [330, 358] on link "Episodes 84" at bounding box center [348, 359] width 85 height 41
